Goal: Find specific page/section: Find specific page/section

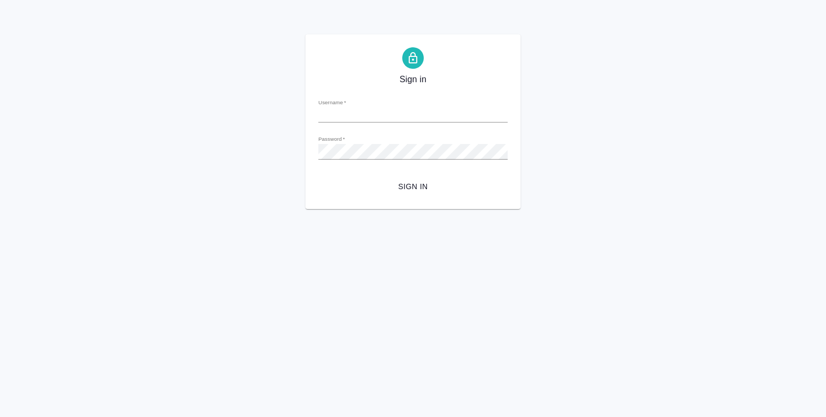
type input "[EMAIL_ADDRESS][DOMAIN_NAME]"
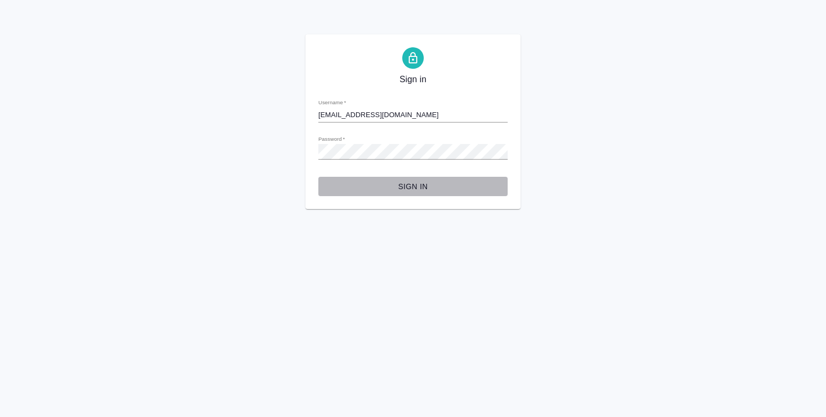
click at [398, 182] on span "Sign in" at bounding box center [413, 186] width 172 height 13
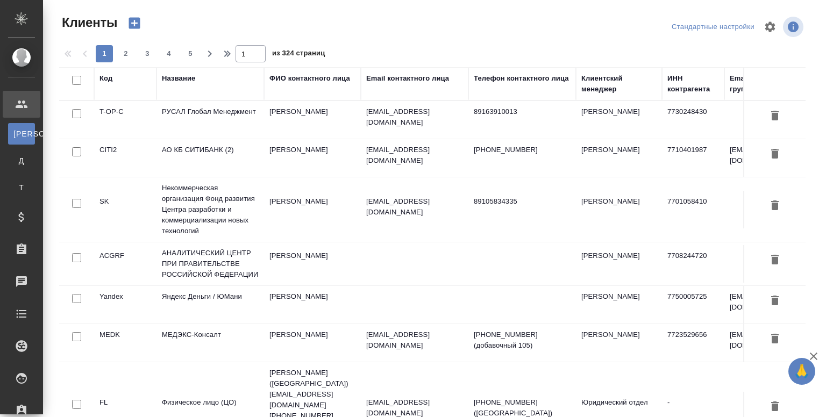
select select "RU"
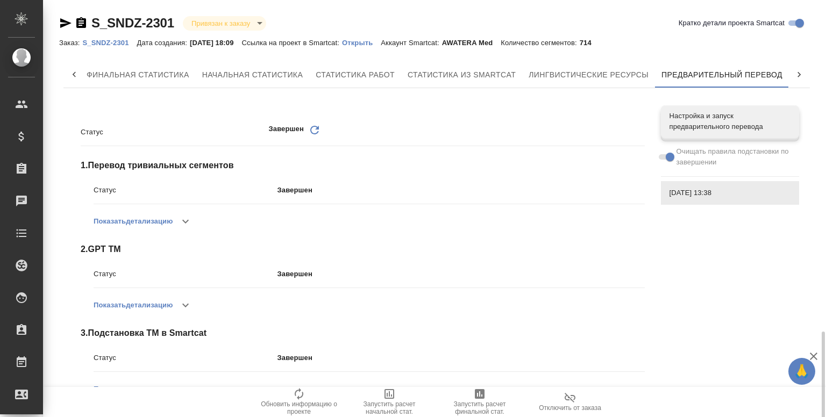
scroll to position [197, 0]
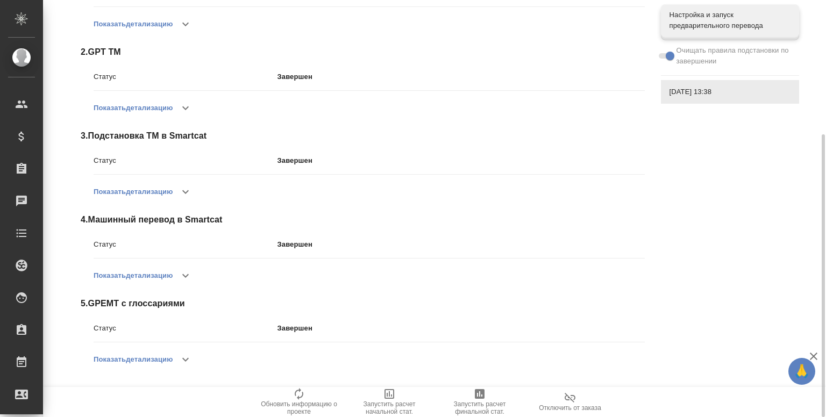
click at [195, 352] on button "button" at bounding box center [186, 360] width 26 height 26
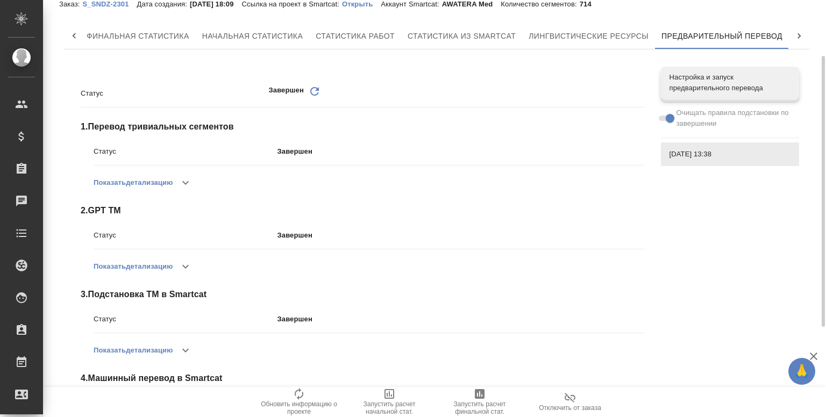
scroll to position [22, 0]
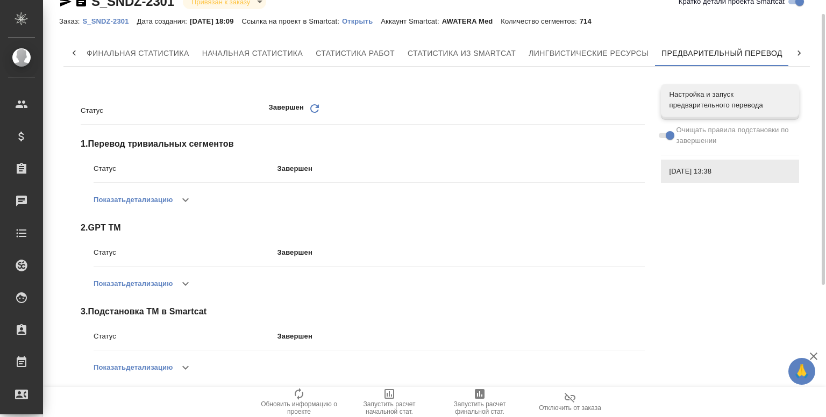
click at [171, 280] on button "Показать детализацию" at bounding box center [133, 284] width 79 height 26
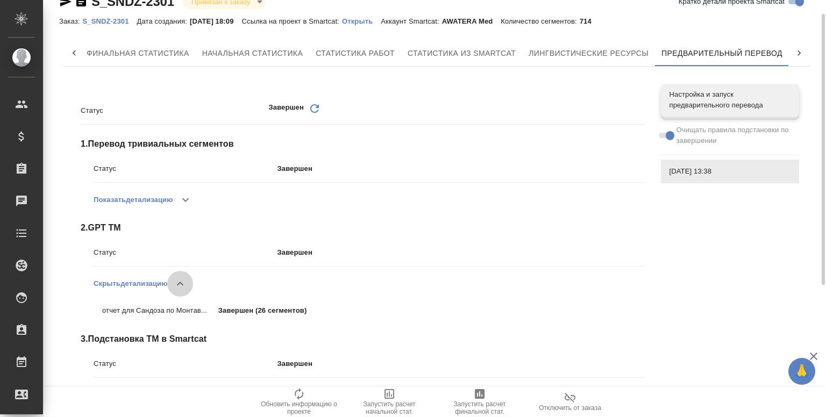
click at [171, 280] on button "button" at bounding box center [180, 284] width 26 height 26
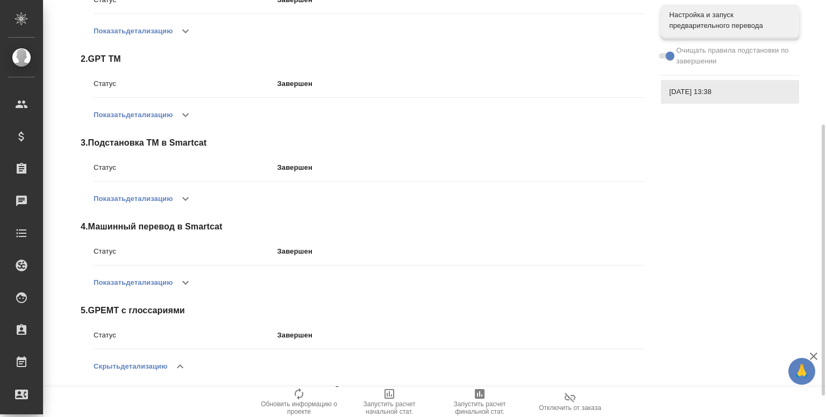
scroll to position [191, 0]
